Goal: Task Accomplishment & Management: Manage account settings

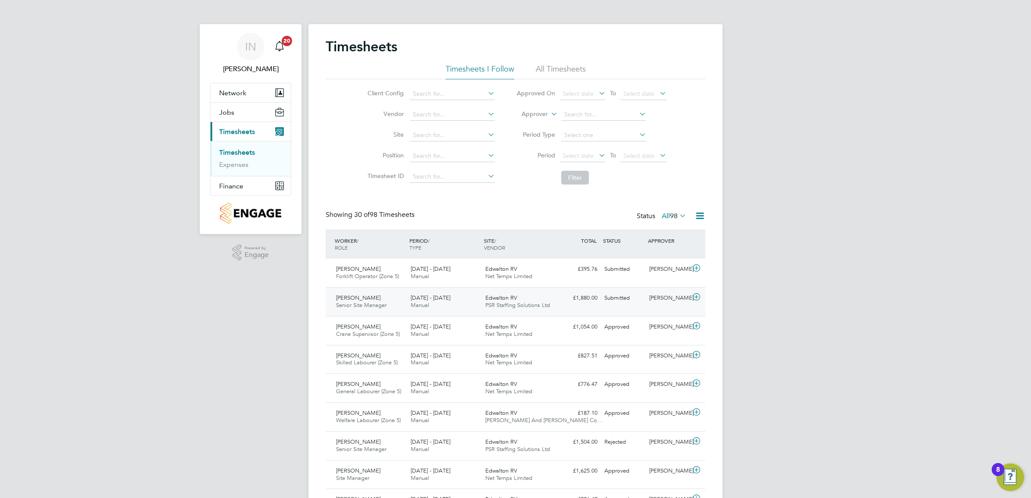
click at [486, 301] on span "Edwalton RV" at bounding box center [501, 297] width 32 height 7
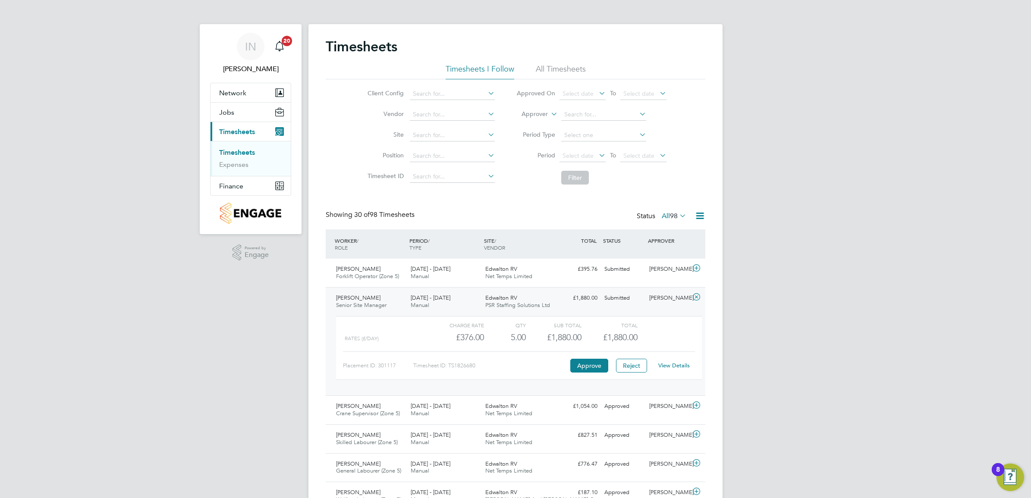
click at [670, 369] on link "View Details" at bounding box center [673, 365] width 31 height 7
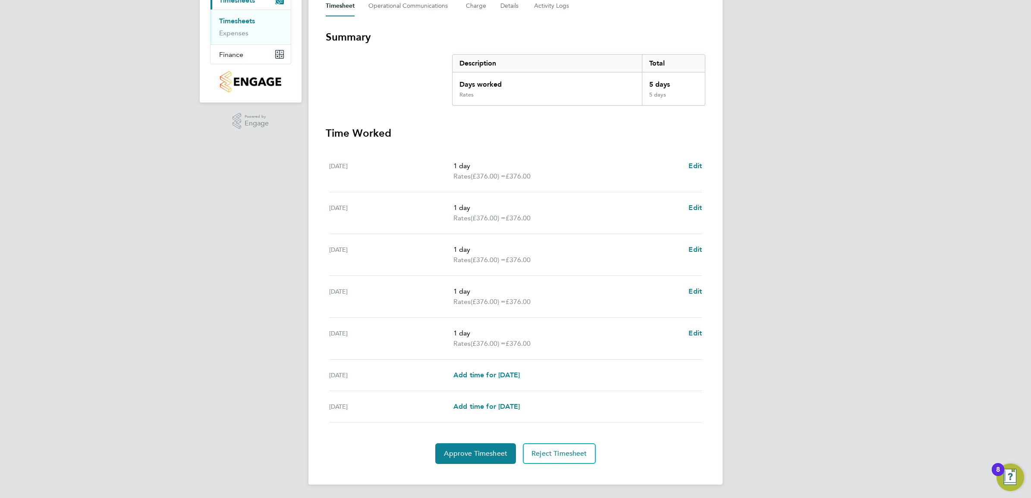
scroll to position [133, 0]
click at [488, 459] on button "Approve Timesheet" at bounding box center [475, 453] width 81 height 21
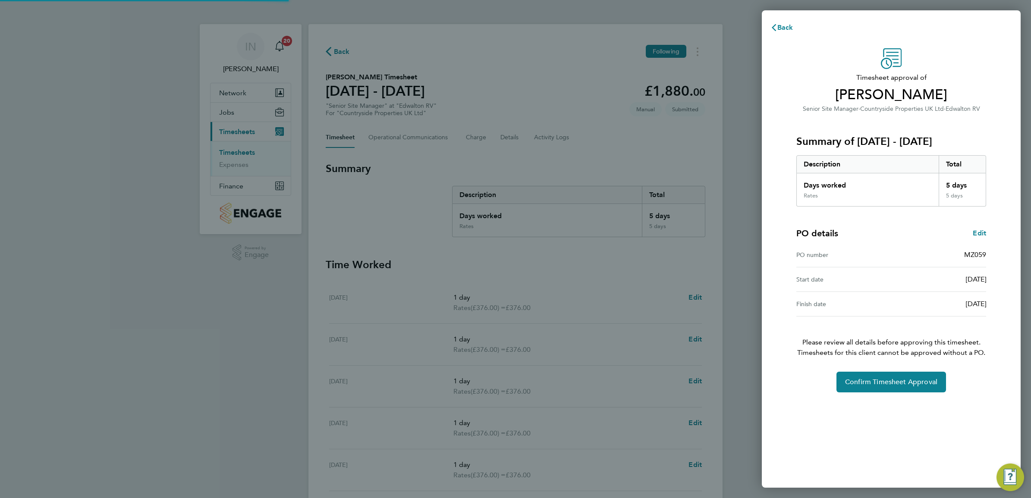
click at [859, 370] on div "Timesheet approval of [PERSON_NAME] Senior Site Manager · Countryside Propertie…" at bounding box center [891, 220] width 210 height 344
click at [858, 376] on button "Confirm Timesheet Approval" at bounding box center [891, 382] width 110 height 21
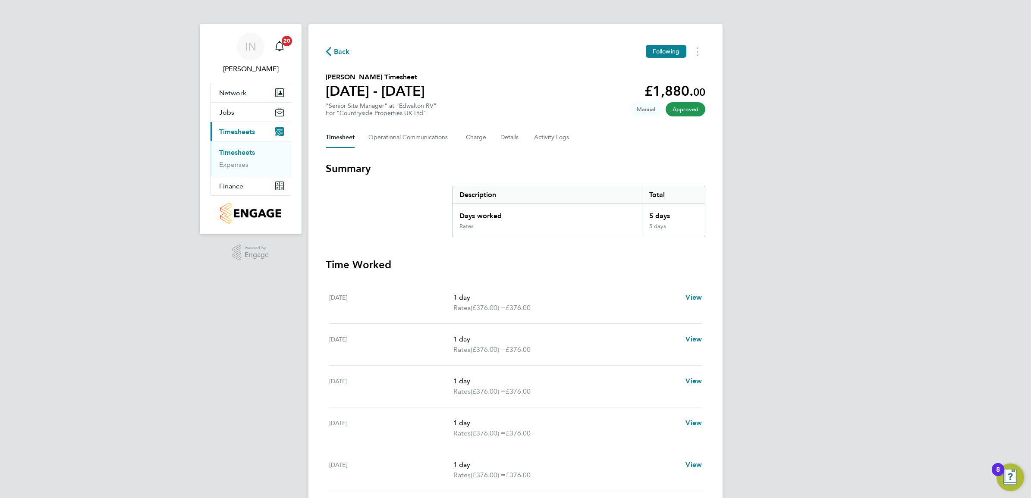
click at [342, 53] on span "Back" at bounding box center [342, 52] width 16 height 10
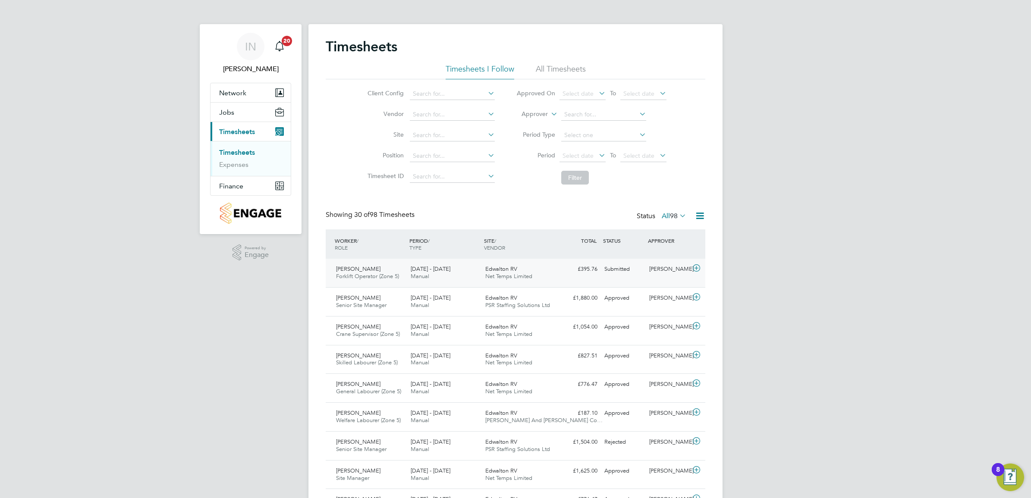
click at [407, 280] on div "[DATE] - [DATE] Manual" at bounding box center [444, 273] width 75 height 22
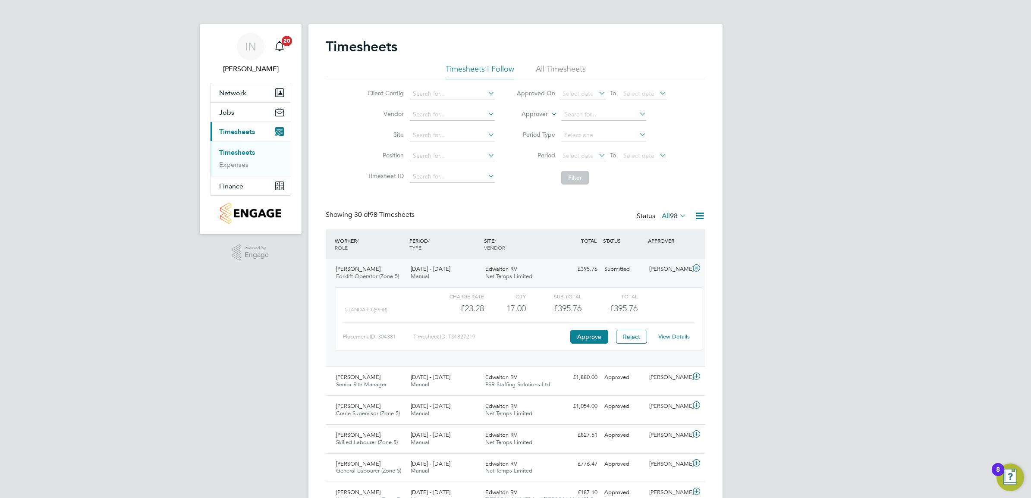
click at [670, 334] on link "View Details" at bounding box center [673, 336] width 31 height 7
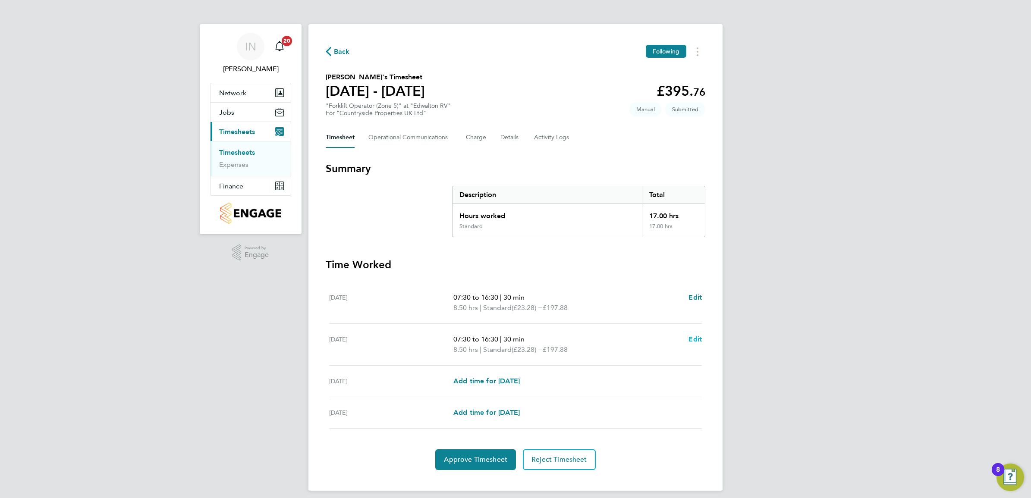
click at [694, 338] on span "Edit" at bounding box center [694, 339] width 13 height 8
select select "30"
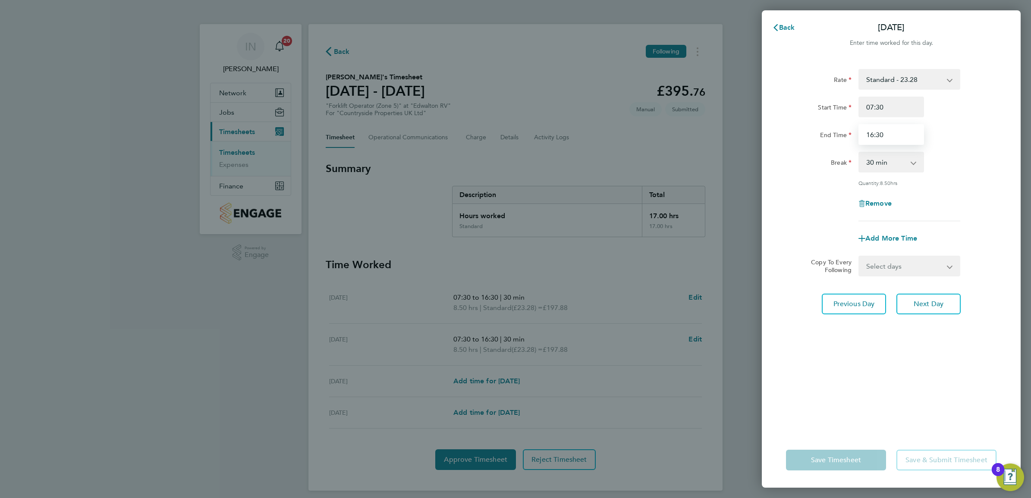
click at [871, 134] on input "16:30" at bounding box center [891, 134] width 66 height 21
type input "15:30"
click at [908, 175] on div "Rate Standard - 23.28 Start Time 07:30 End Time 15:30 Break 0 min 15 min 30 min…" at bounding box center [891, 145] width 210 height 152
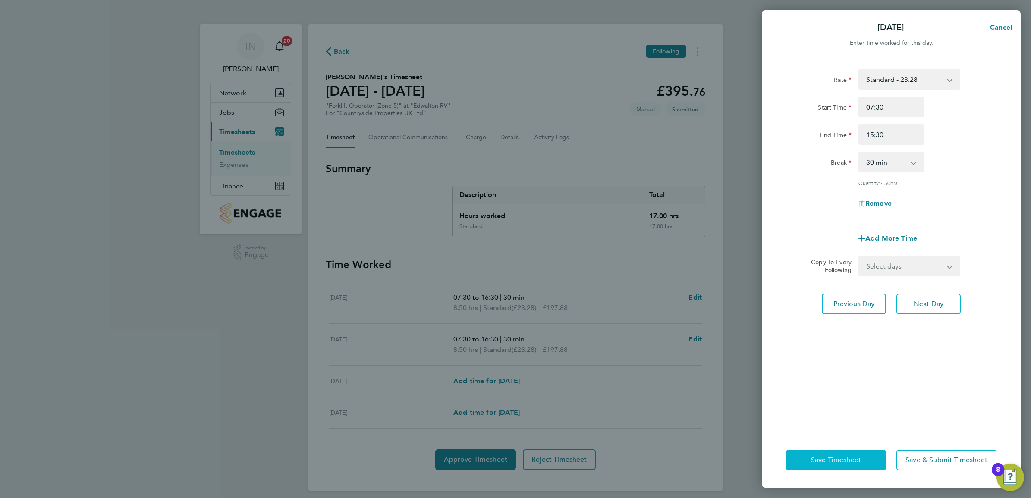
click at [843, 464] on span "Save Timesheet" at bounding box center [836, 460] width 50 height 9
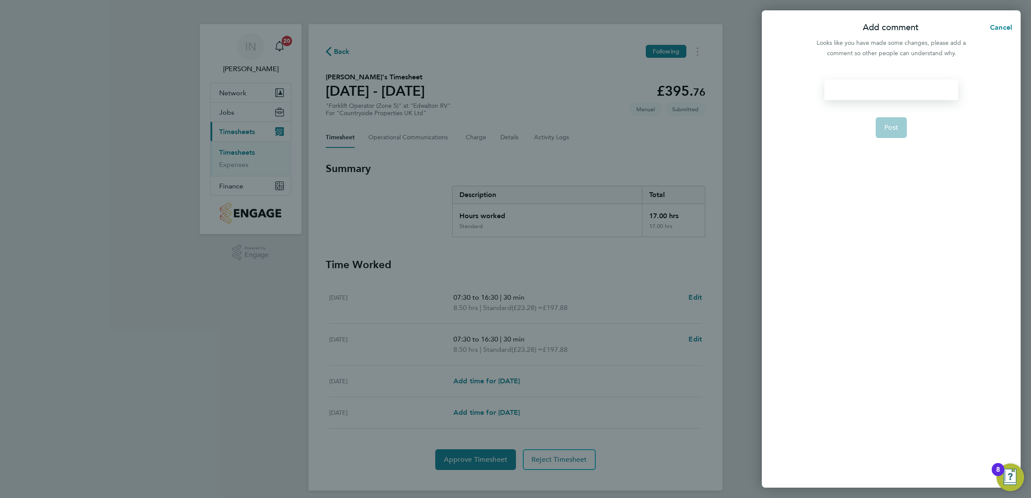
click at [874, 83] on div at bounding box center [890, 89] width 133 height 21
click at [899, 89] on div "only done 7.5hrs on friday please input the correct hours Brooke Morley" at bounding box center [890, 94] width 133 height 31
click at [905, 107] on div "only done 7.5hrs on Friday please input the correct hours Brooke Morley" at bounding box center [890, 94] width 133 height 31
click at [898, 145] on button "Post" at bounding box center [890, 138] width 31 height 21
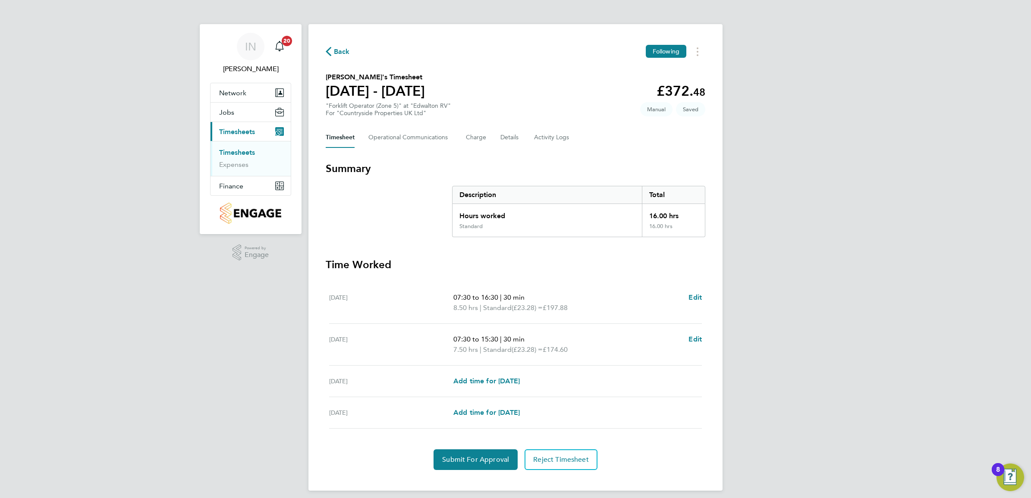
scroll to position [7, 0]
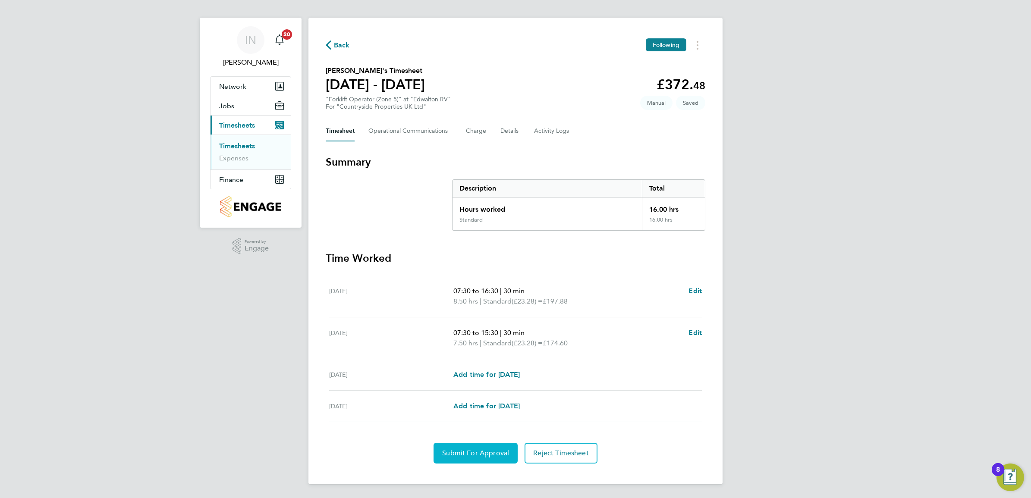
click at [476, 446] on button "Submit For Approval" at bounding box center [475, 453] width 84 height 21
click at [436, 125] on Communications-tab "Operational Communications" at bounding box center [410, 131] width 84 height 21
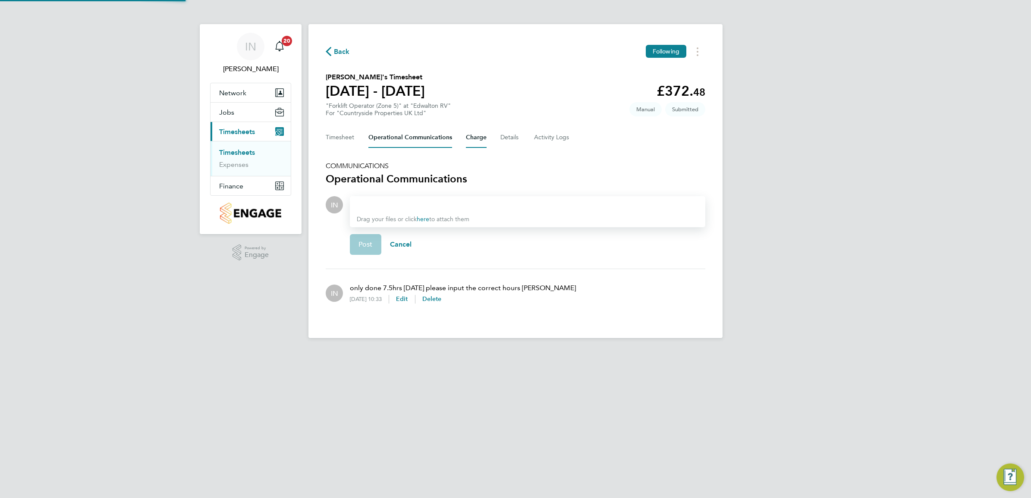
click at [479, 134] on button "Charge" at bounding box center [476, 137] width 21 height 21
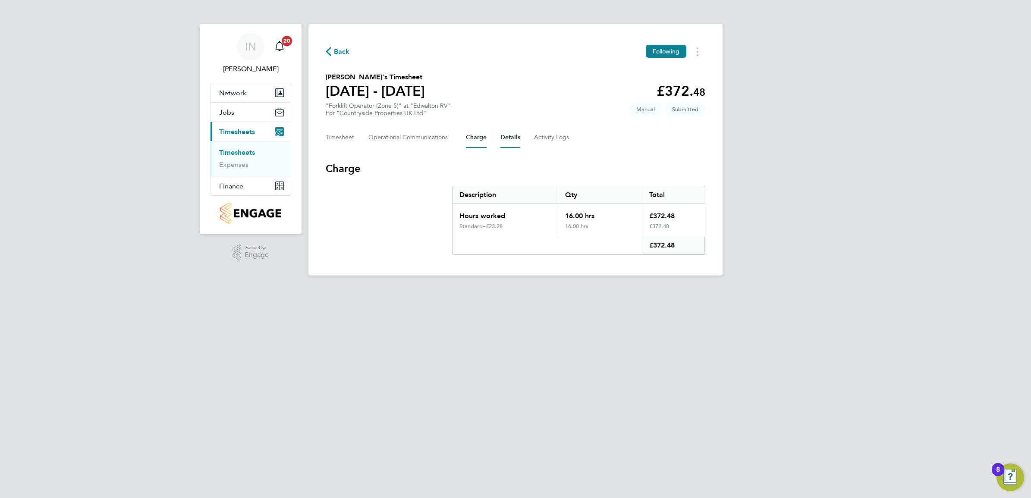
click at [507, 138] on button "Details" at bounding box center [510, 137] width 20 height 21
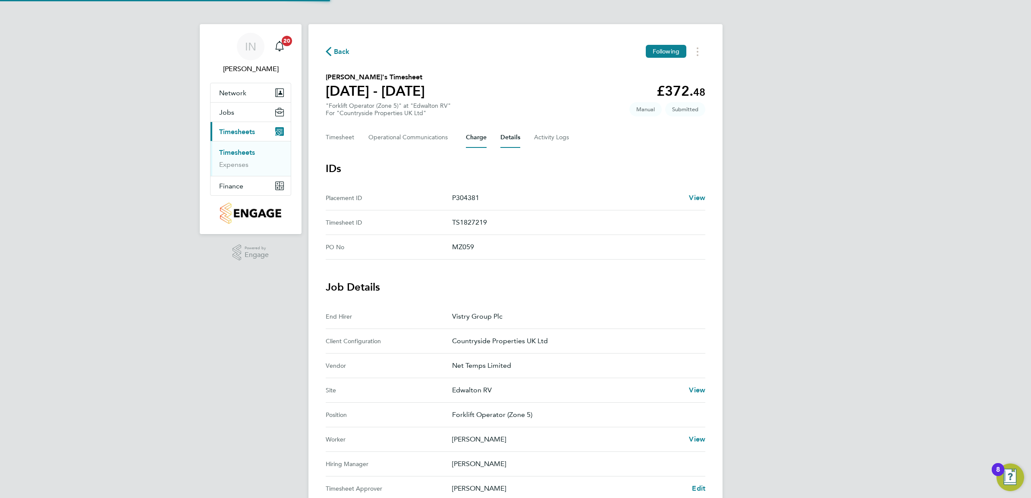
click at [484, 139] on button "Charge" at bounding box center [476, 137] width 21 height 21
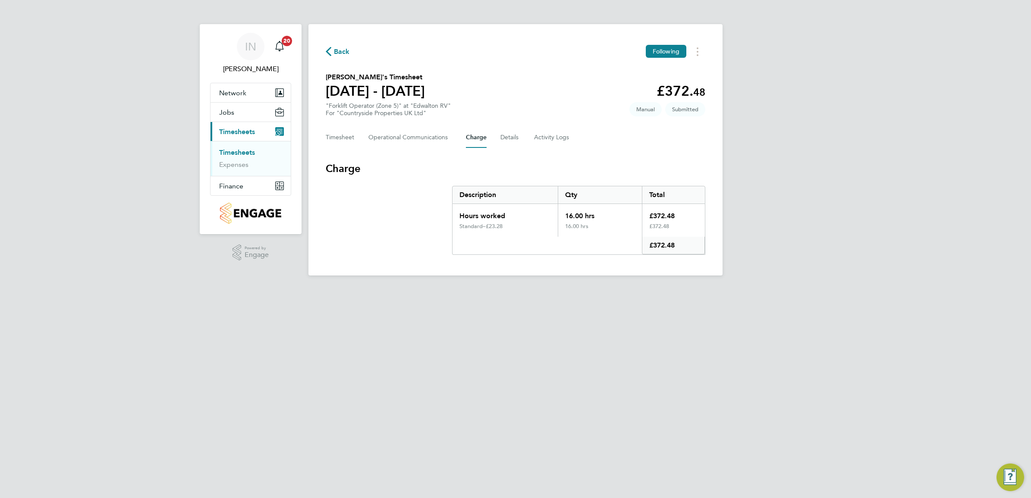
click at [459, 141] on div "Timesheet Operational Communications Charge Details Activity Logs" at bounding box center [515, 137] width 379 height 21
click at [451, 141] on Communications-tab "Operational Communications" at bounding box center [410, 137] width 84 height 21
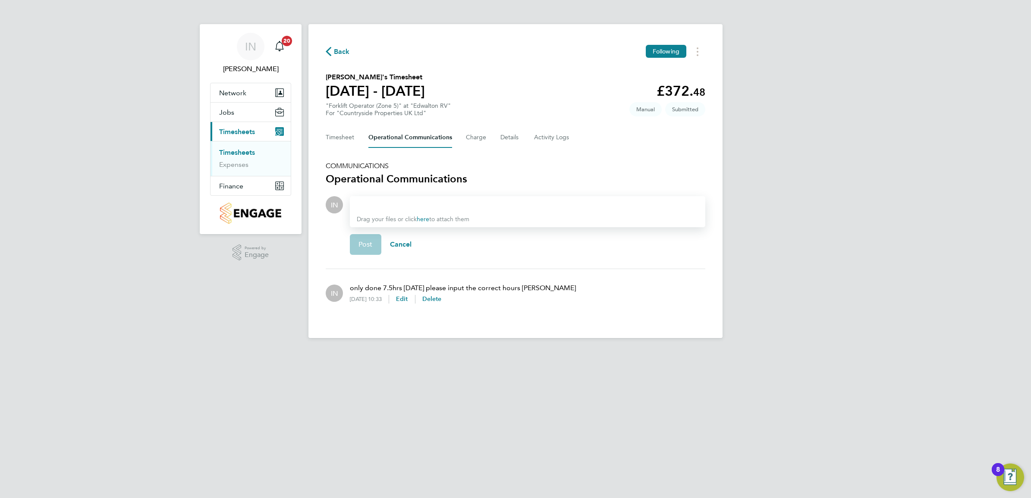
click at [560, 260] on div "Post Cancel" at bounding box center [527, 244] width 355 height 34
click at [481, 137] on button "Charge" at bounding box center [476, 137] width 21 height 21
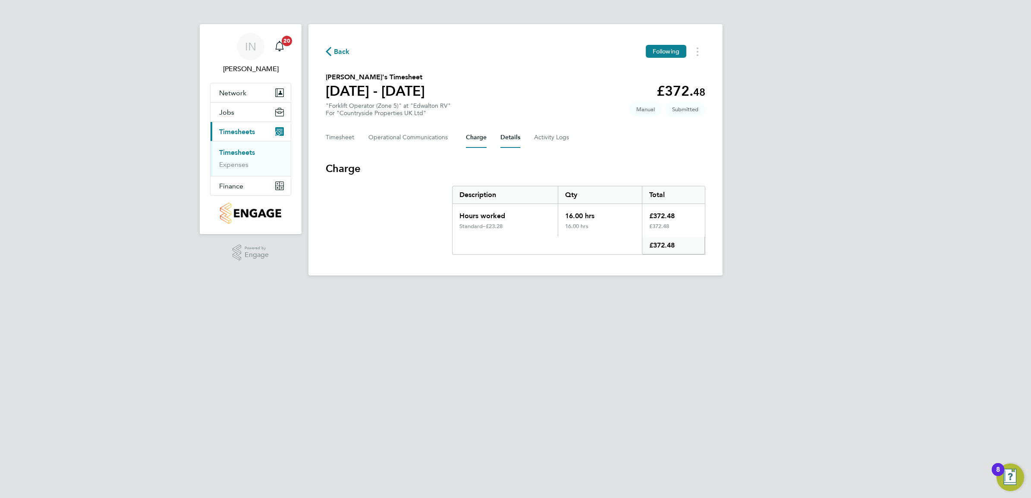
click at [514, 144] on button "Details" at bounding box center [510, 137] width 20 height 21
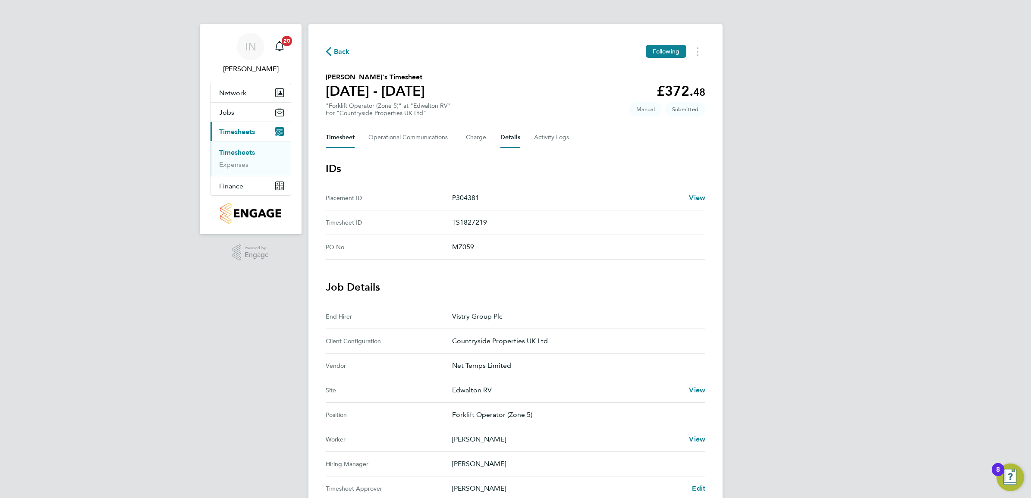
click at [335, 139] on button "Timesheet" at bounding box center [340, 137] width 29 height 21
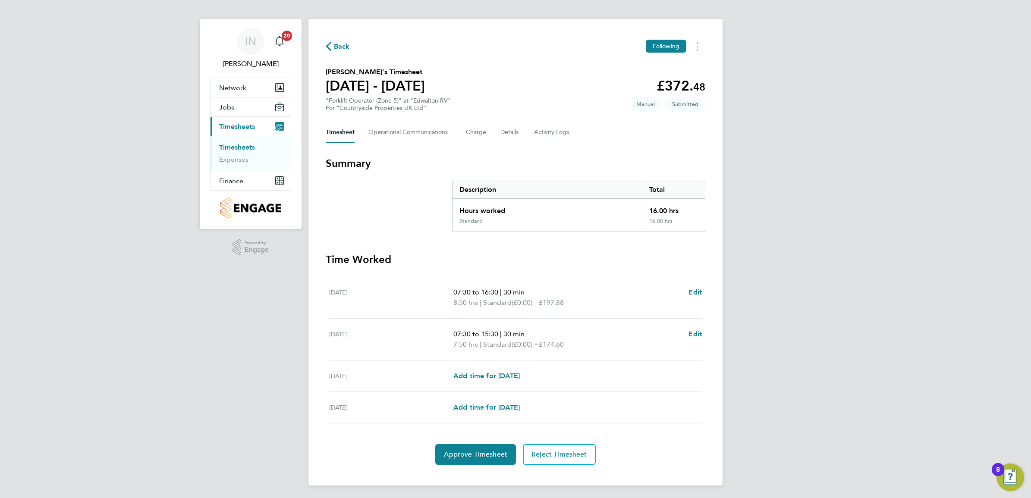
scroll to position [7, 0]
click at [464, 451] on span "Approve Timesheet" at bounding box center [475, 453] width 63 height 9
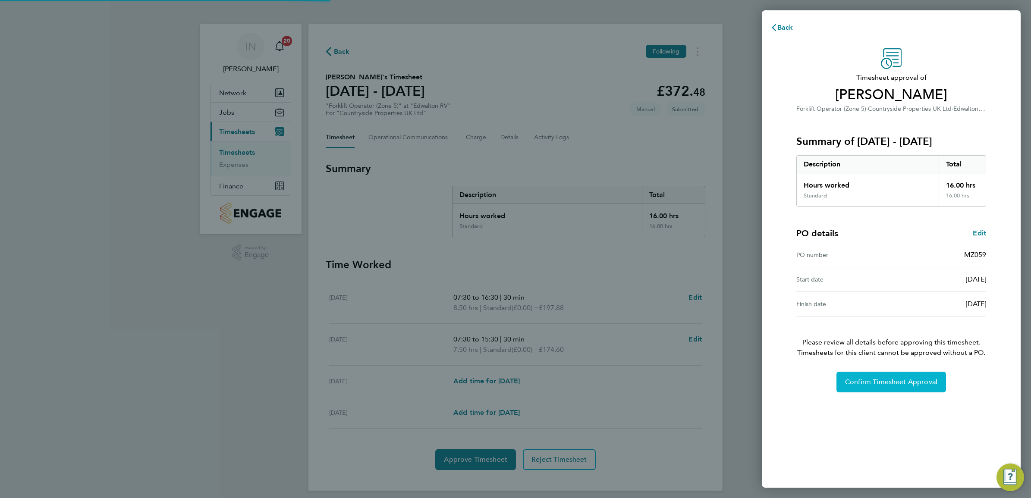
click at [861, 380] on span "Confirm Timesheet Approval" at bounding box center [891, 382] width 92 height 9
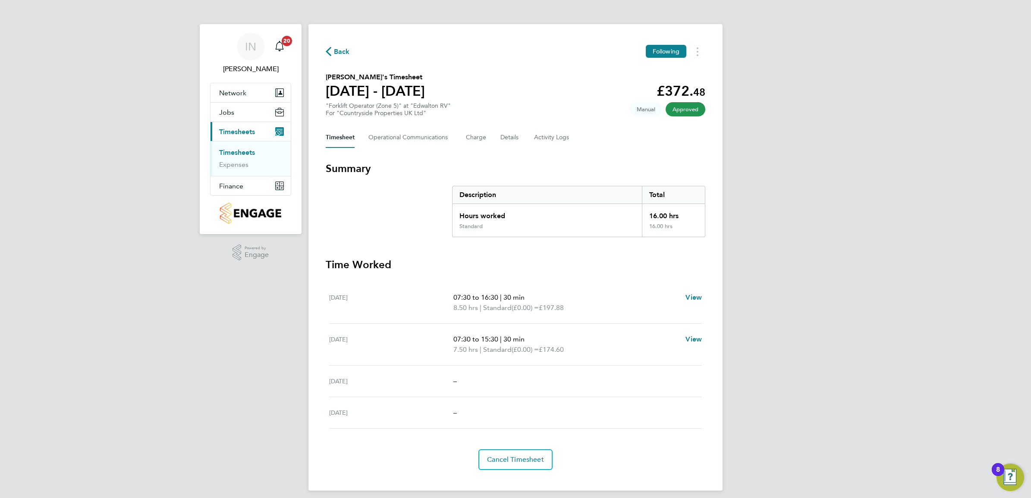
click at [348, 55] on span "Back" at bounding box center [342, 52] width 16 height 10
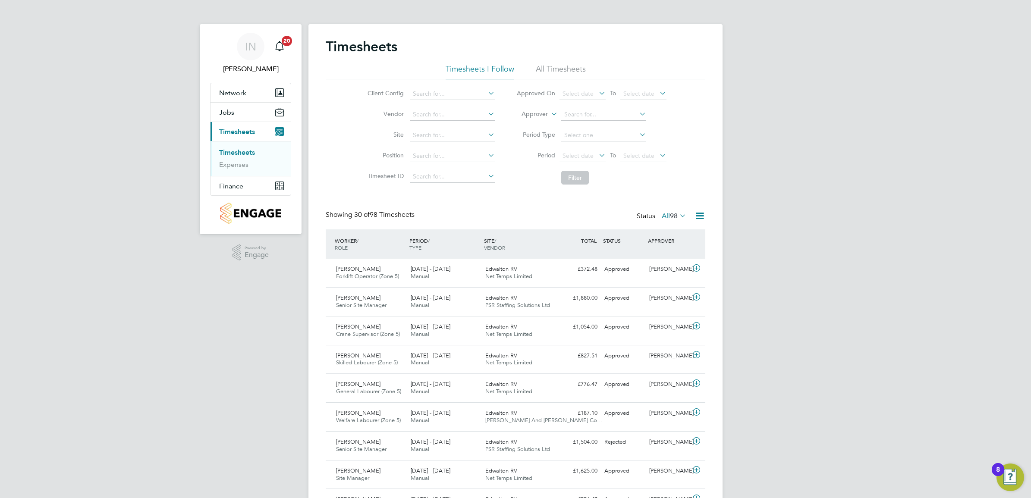
click at [570, 216] on div "Showing 30 of 98 Timesheets Status All 98" at bounding box center [515, 219] width 379 height 19
